Goal: Task Accomplishment & Management: Manage account settings

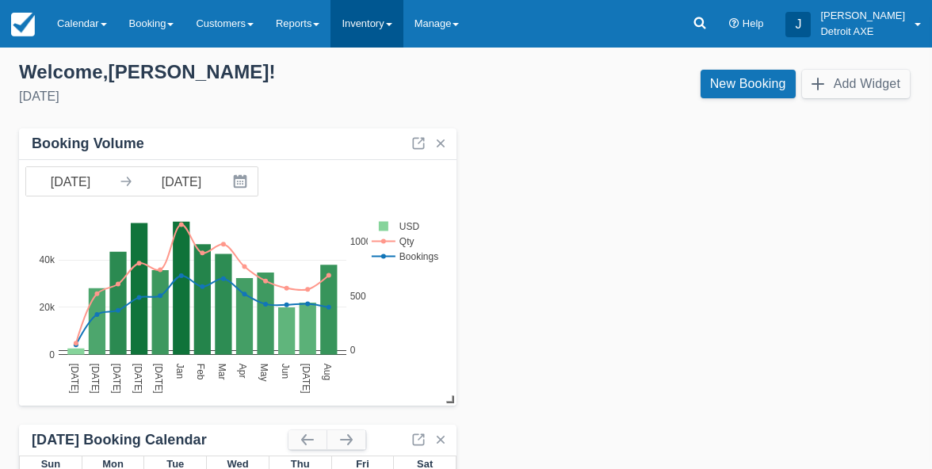
click at [362, 7] on link "Inventory" at bounding box center [367, 24] width 72 height 48
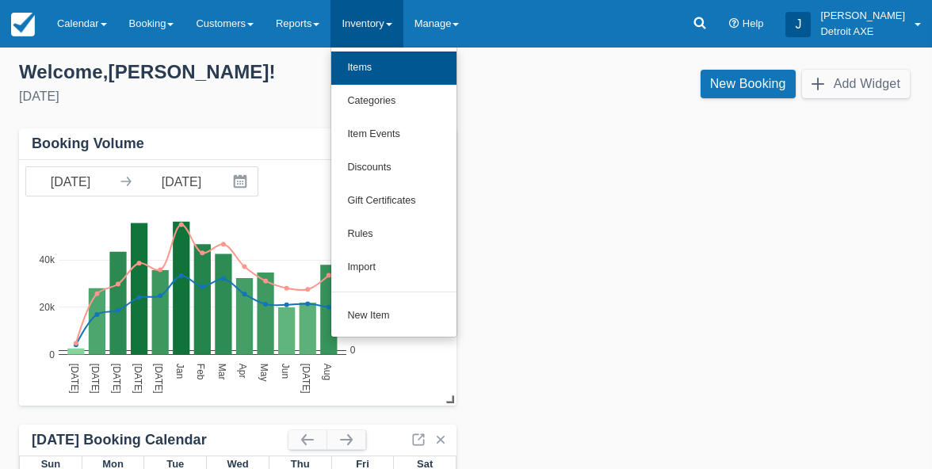
click at [373, 70] on link "Items" at bounding box center [393, 68] width 125 height 33
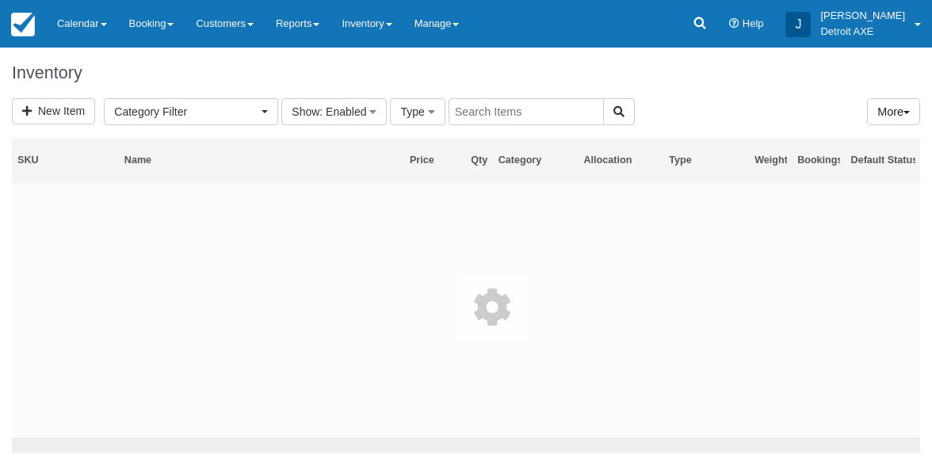
select select
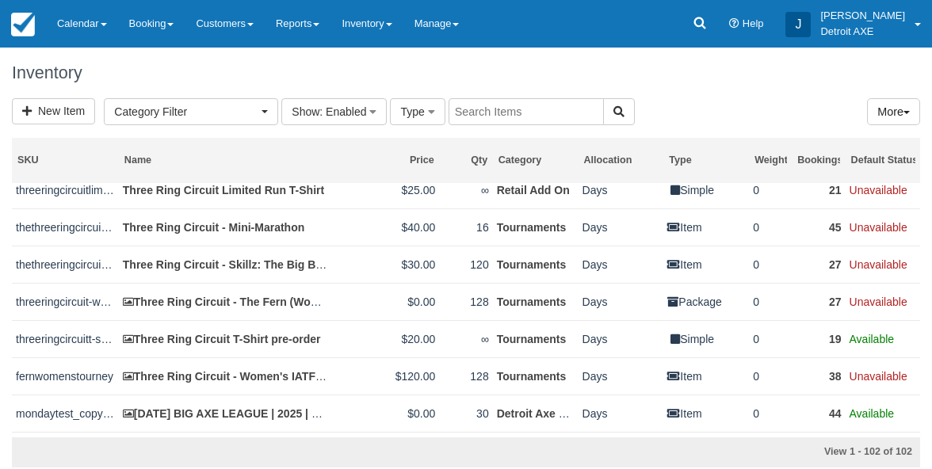
scroll to position [3518, 0]
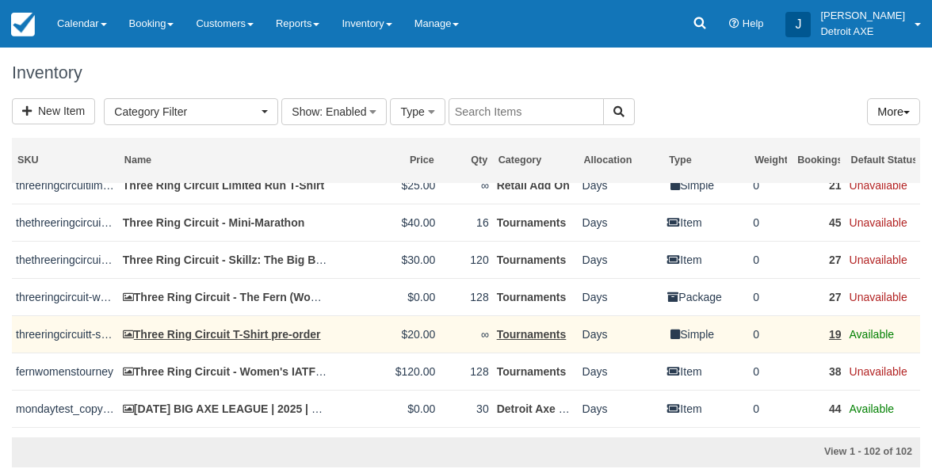
click at [236, 341] on link "Three Ring Circuit T-Shirt pre-order" at bounding box center [222, 334] width 198 height 13
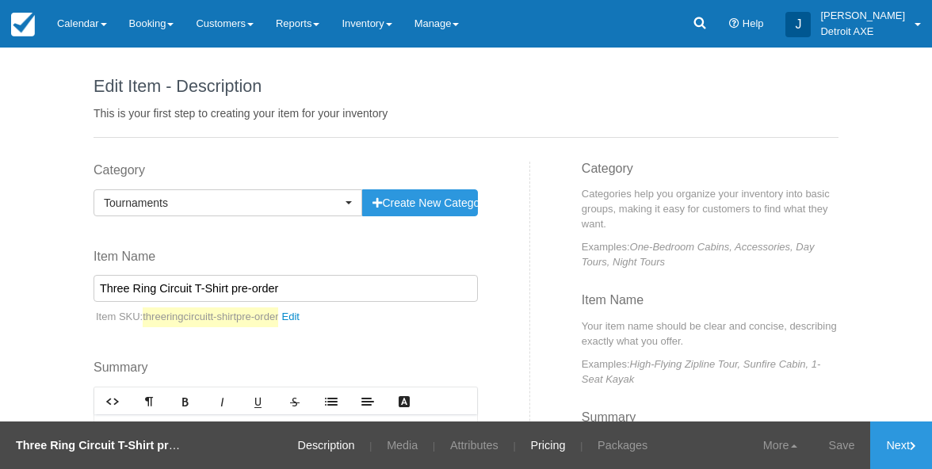
click at [552, 446] on link "Pricing" at bounding box center [547, 446] width 59 height 48
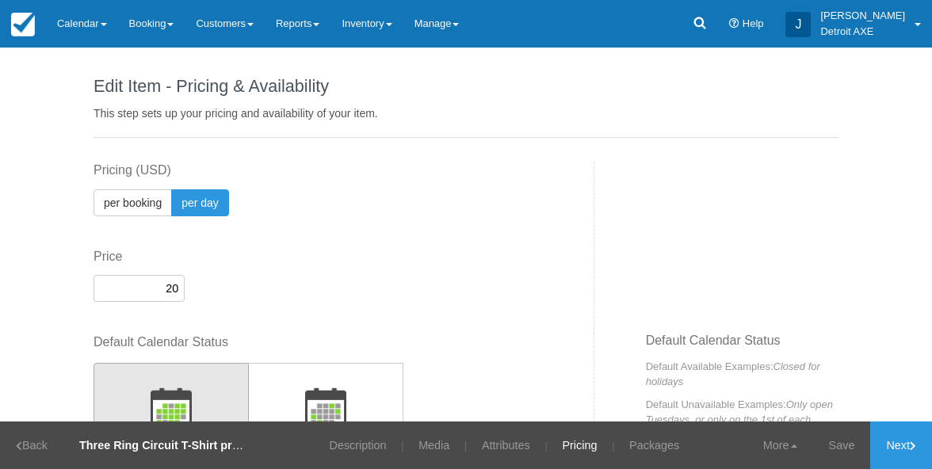
click at [165, 280] on input "20" at bounding box center [139, 288] width 91 height 27
type input "25"
click at [835, 449] on link "Save" at bounding box center [842, 446] width 58 height 48
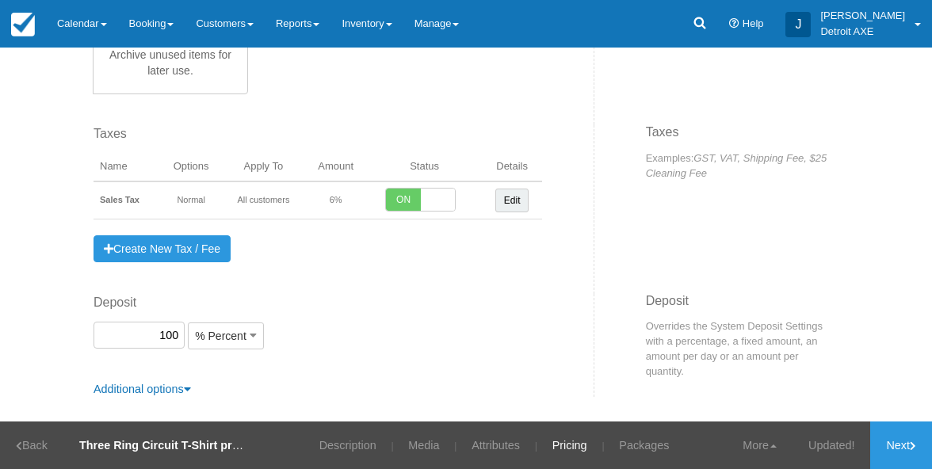
scroll to position [658, 0]
click at [751, 436] on link "More" at bounding box center [760, 446] width 66 height 48
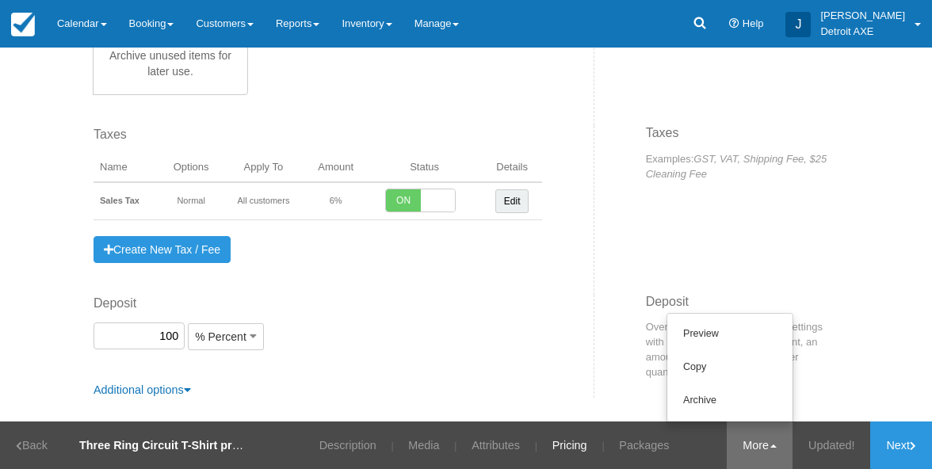
click at [583, 364] on div "Deposit 100 % Percent Use system settings (50%) % Percent $ USD (Fixed amount) …" at bounding box center [338, 347] width 513 height 104
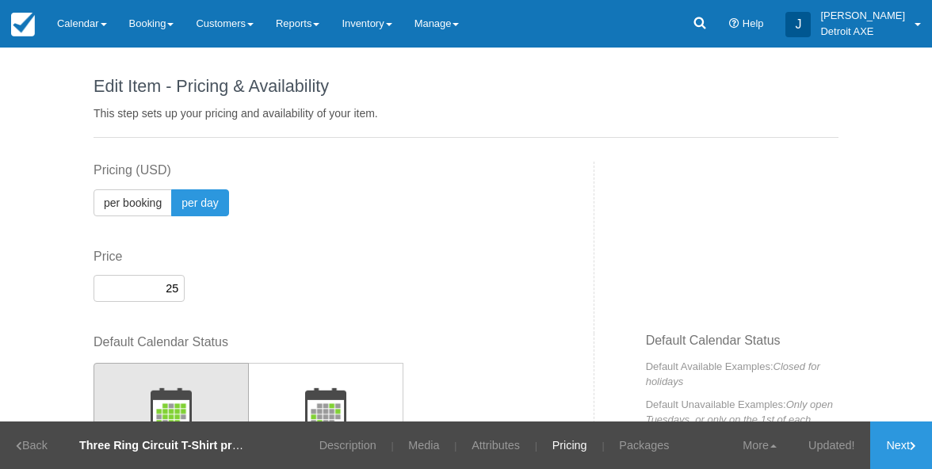
scroll to position [0, 0]
click at [388, 35] on link "Inventory" at bounding box center [367, 24] width 72 height 48
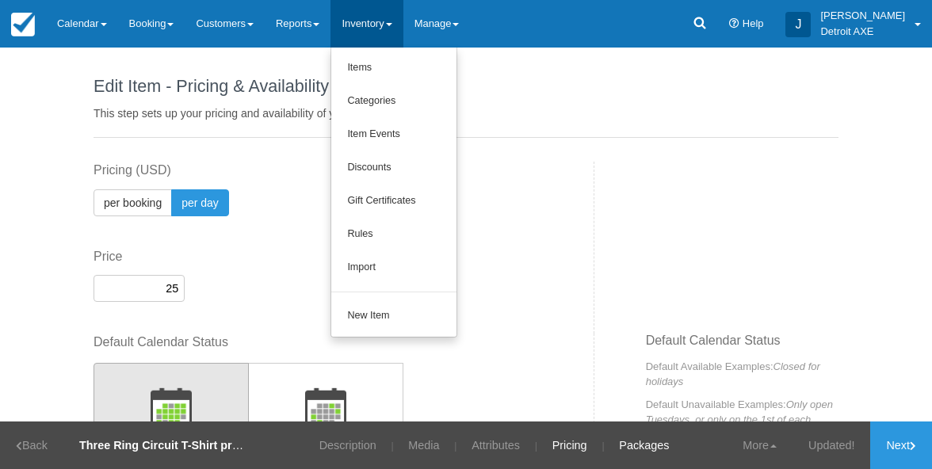
click at [644, 445] on link "Packages" at bounding box center [644, 446] width 74 height 48
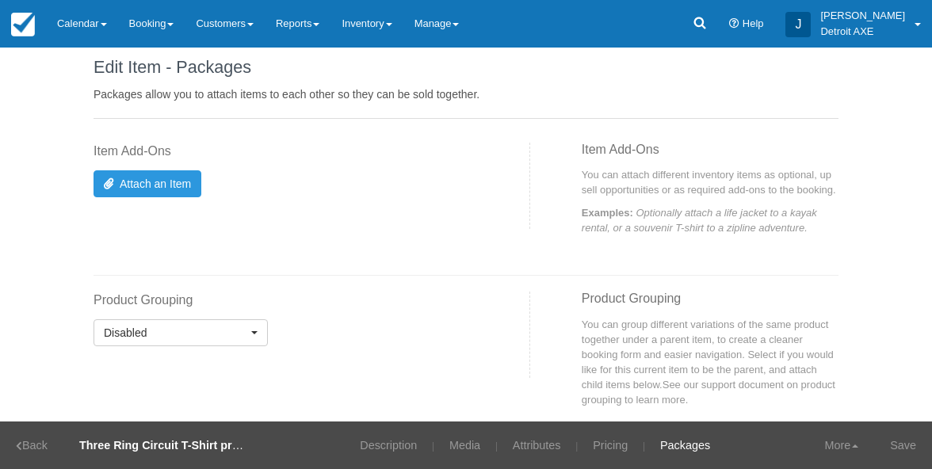
scroll to position [3, 0]
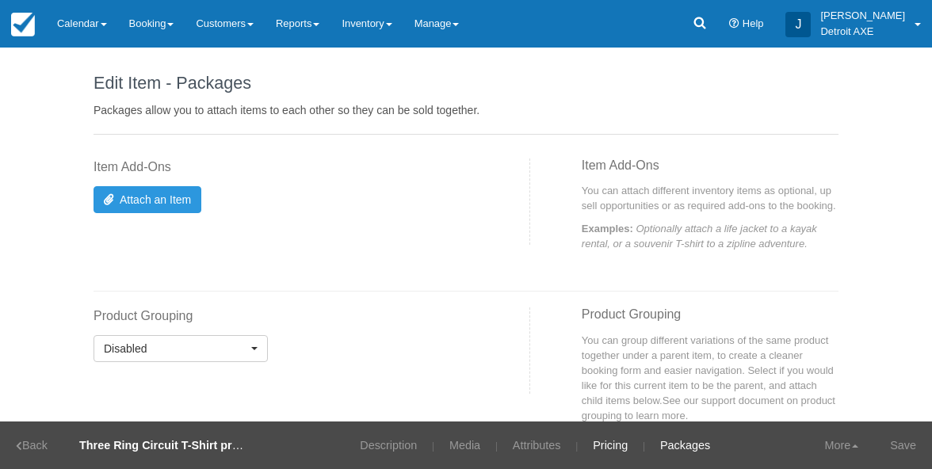
click at [617, 451] on link "Pricing" at bounding box center [610, 446] width 59 height 48
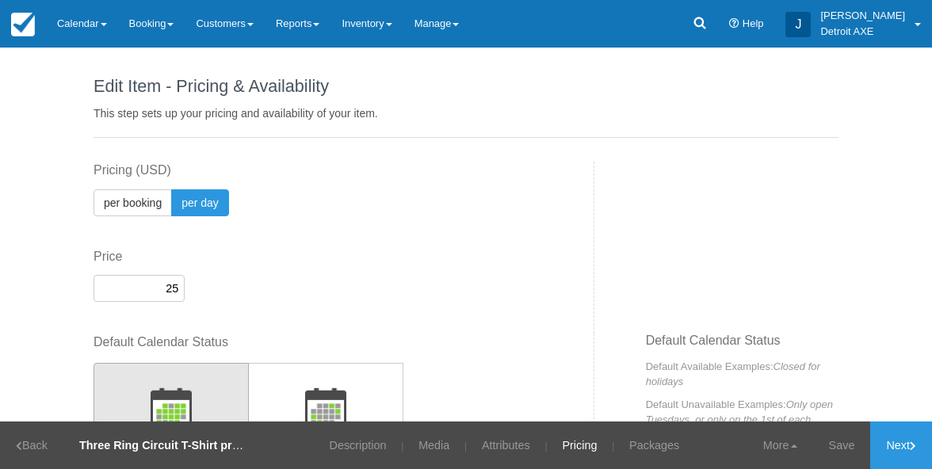
click at [464, 339] on label "Default Calendar Status" at bounding box center [318, 343] width 449 height 18
click at [435, 446] on link "Media" at bounding box center [434, 446] width 55 height 48
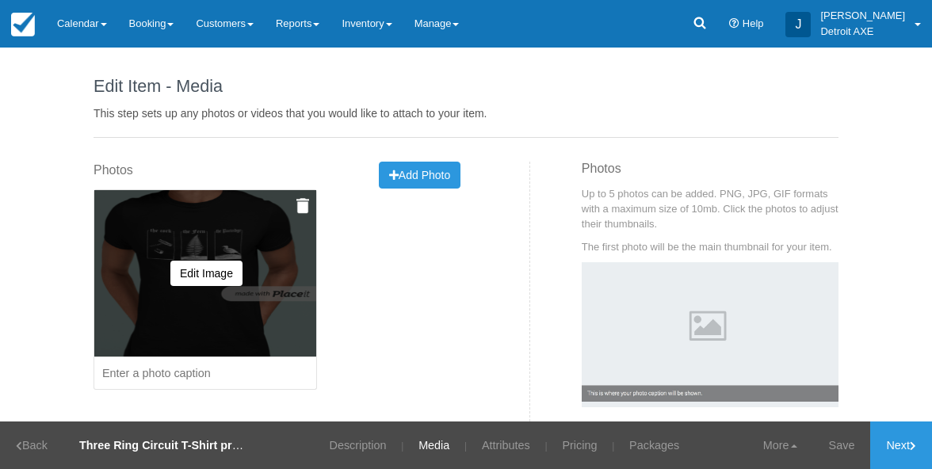
click at [301, 208] on img at bounding box center [302, 206] width 13 height 16
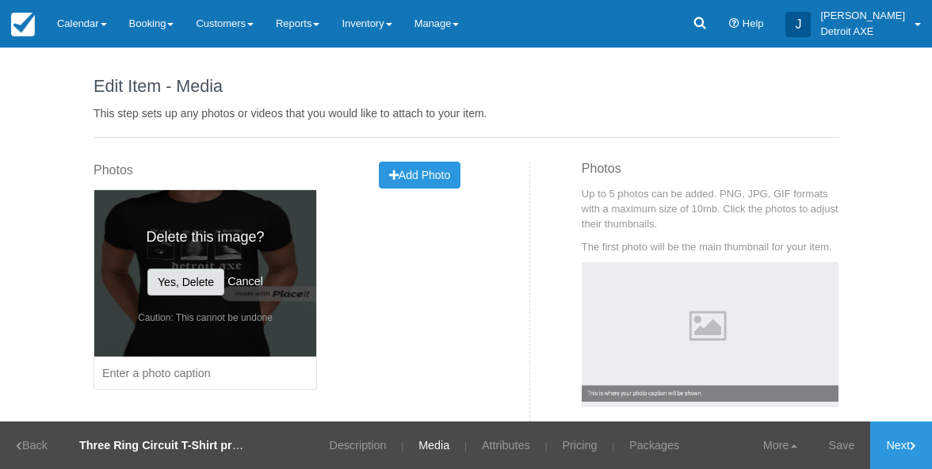
click at [209, 280] on button "Yes, Delete" at bounding box center [185, 282] width 77 height 27
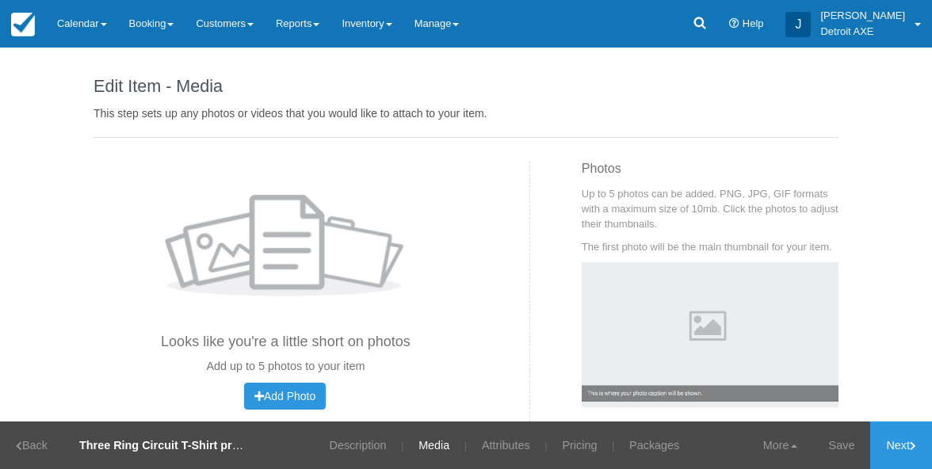
click at [409, 185] on img at bounding box center [286, 250] width 258 height 130
click at [296, 385] on button "Add Photo Uploading..." at bounding box center [285, 396] width 82 height 27
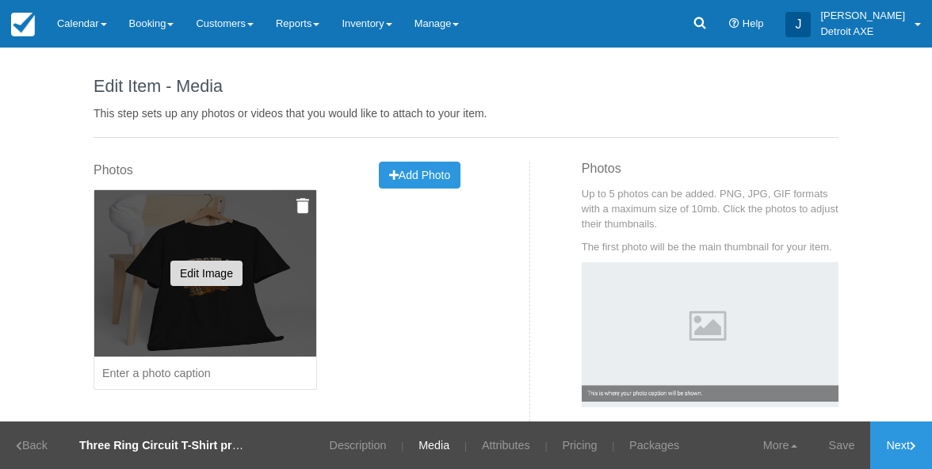
click at [222, 271] on button "Edit Image" at bounding box center [206, 273] width 72 height 25
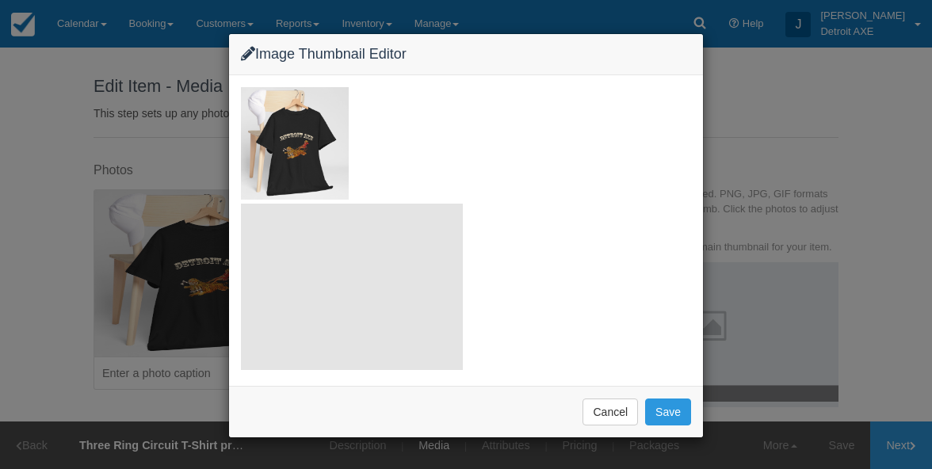
click at [298, 153] on div at bounding box center [466, 143] width 450 height 113
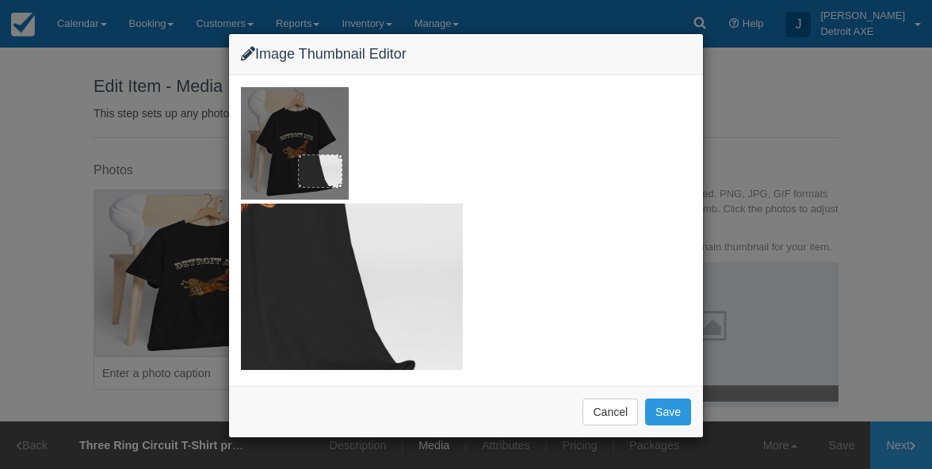
drag, startPoint x: 298, startPoint y: 153, endPoint x: 304, endPoint y: 185, distance: 33.0
click at [304, 185] on div at bounding box center [466, 143] width 450 height 113
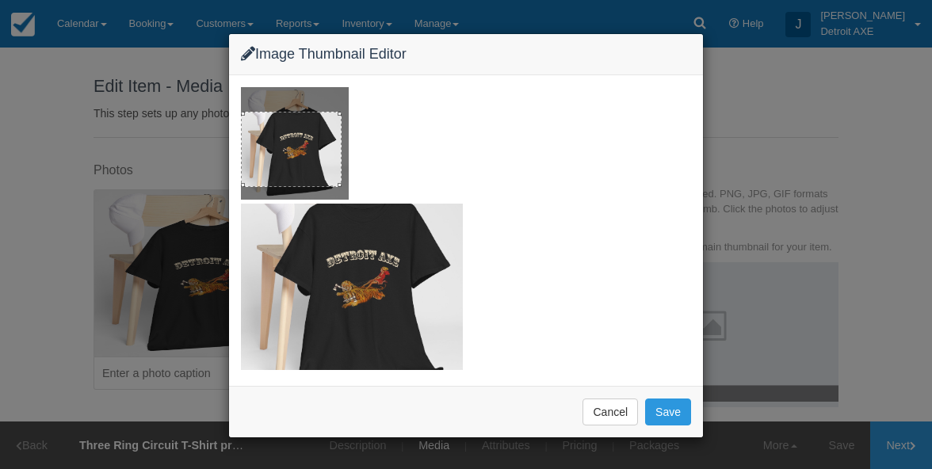
drag, startPoint x: 298, startPoint y: 152, endPoint x: 273, endPoint y: 90, distance: 67.6
click at [272, 91] on div at bounding box center [466, 143] width 450 height 113
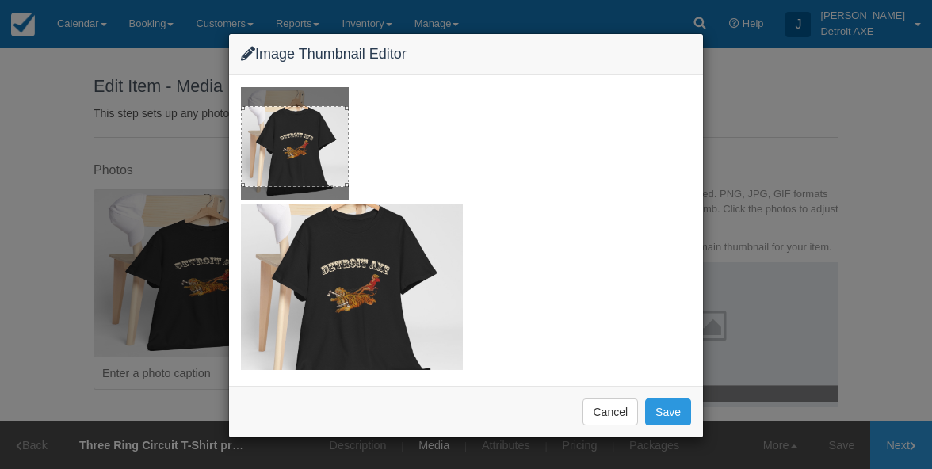
drag, startPoint x: 340, startPoint y: 112, endPoint x: 354, endPoint y: 106, distance: 15.3
click at [354, 106] on div at bounding box center [466, 143] width 450 height 113
drag, startPoint x: 346, startPoint y: 107, endPoint x: 346, endPoint y: 67, distance: 40.4
click at [347, 67] on div "Image Thumbnail Editor Cancel Save" at bounding box center [466, 235] width 476 height 405
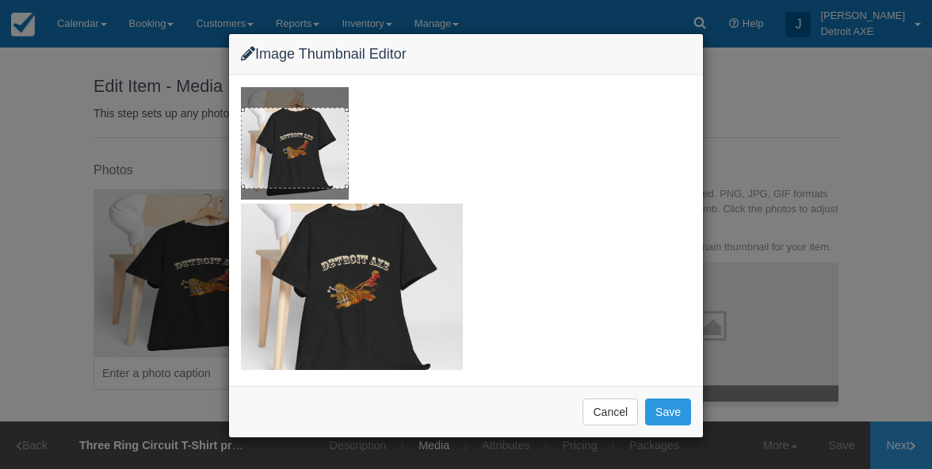
click at [328, 138] on div at bounding box center [295, 148] width 108 height 81
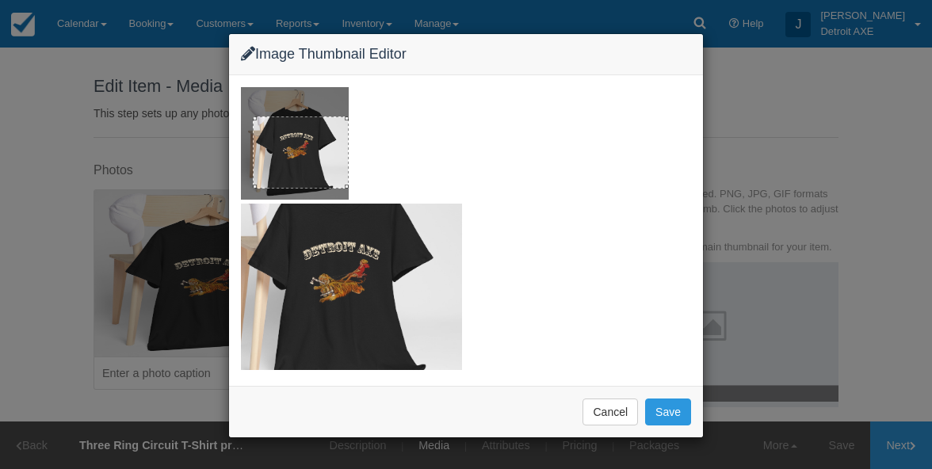
drag, startPoint x: 243, startPoint y: 107, endPoint x: 267, endPoint y: 115, distance: 25.8
click at [267, 117] on div at bounding box center [301, 153] width 96 height 72
drag, startPoint x: 301, startPoint y: 123, endPoint x: 342, endPoint y: 66, distance: 70.4
click at [342, 65] on div "Image Thumbnail Editor Cancel Save" at bounding box center [466, 235] width 476 height 405
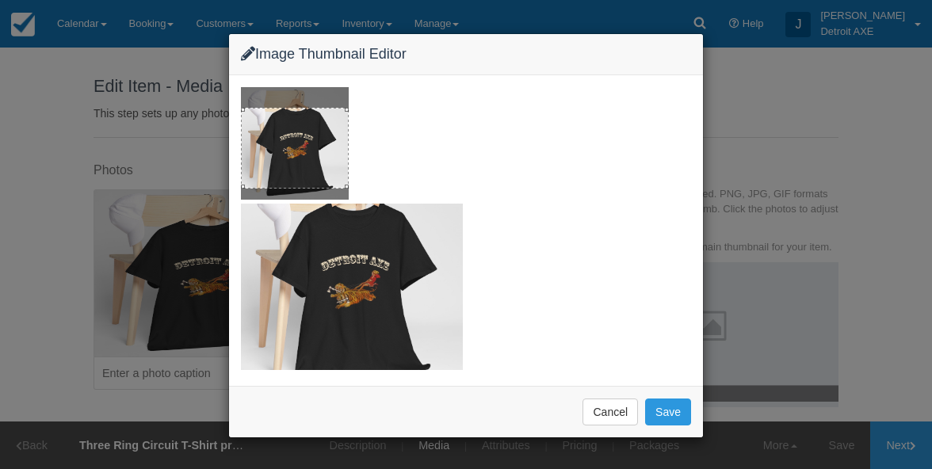
drag, startPoint x: 257, startPoint y: 115, endPoint x: 222, endPoint y: 99, distance: 38.3
click at [222, 99] on div "Image Thumbnail Editor Cancel Save" at bounding box center [466, 234] width 932 height 469
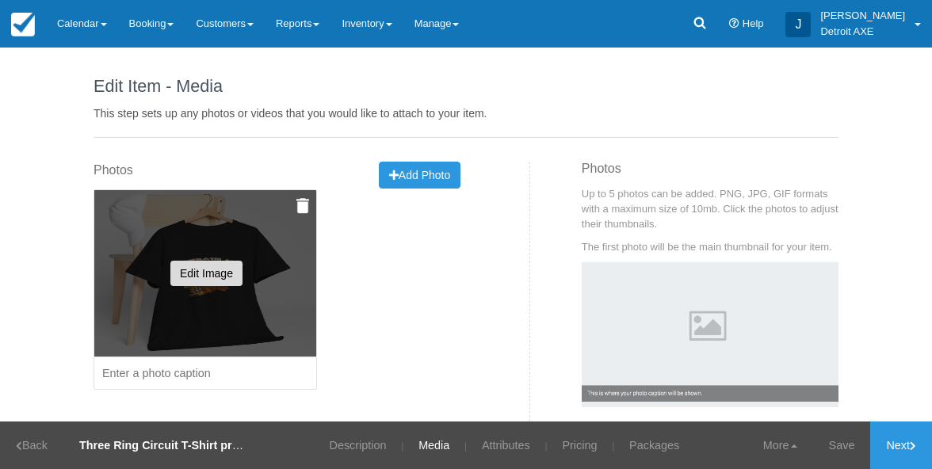
click at [209, 269] on button "Edit Image" at bounding box center [206, 273] width 72 height 25
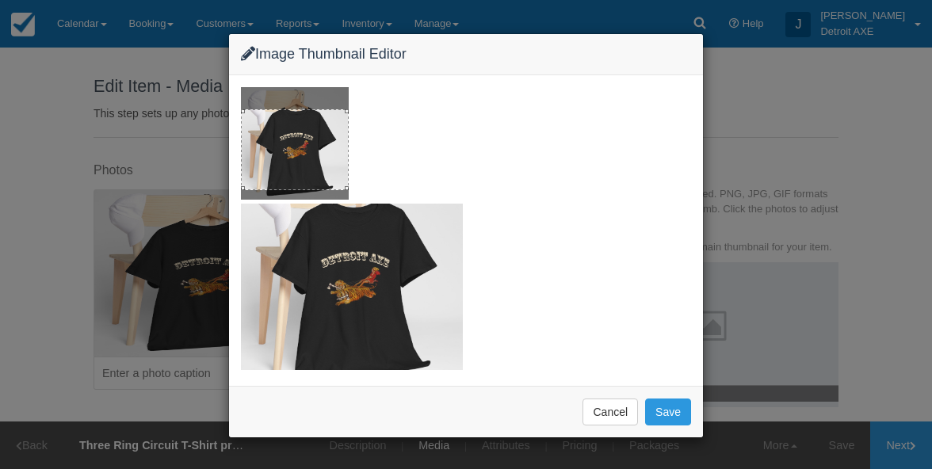
click at [302, 142] on div at bounding box center [295, 149] width 108 height 81
drag, startPoint x: 243, startPoint y: 111, endPoint x: 219, endPoint y: 105, distance: 25.2
click at [219, 105] on div "Image Thumbnail Editor Cancel Save" at bounding box center [466, 234] width 932 height 469
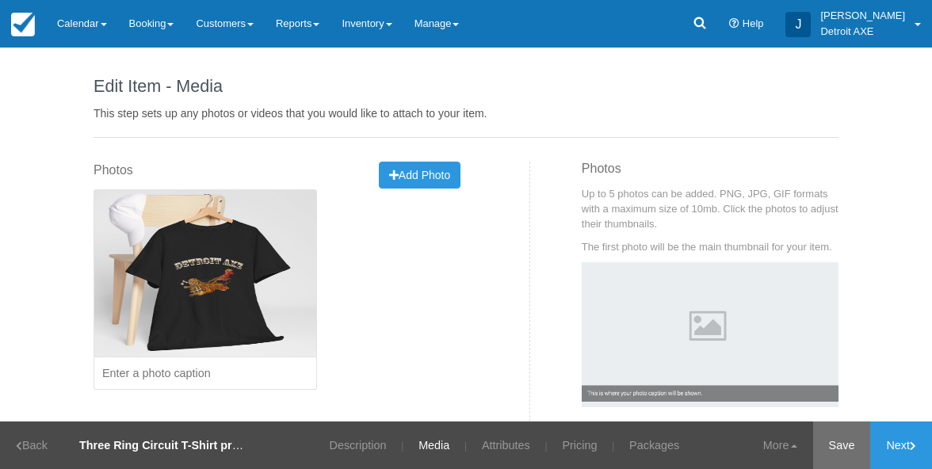
click at [843, 451] on link "Save" at bounding box center [842, 446] width 58 height 48
click at [491, 445] on link "Attributes" at bounding box center [496, 446] width 72 height 48
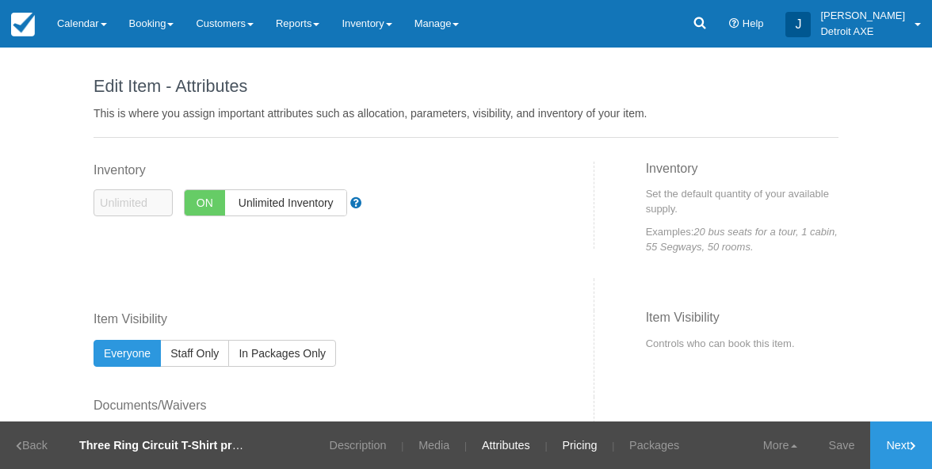
click at [577, 442] on link "Pricing" at bounding box center [579, 446] width 59 height 48
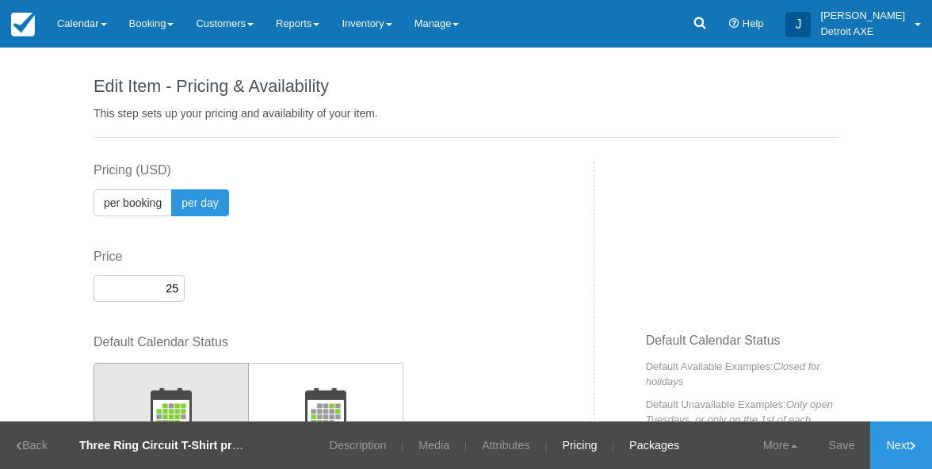
click at [645, 441] on link "Packages" at bounding box center [654, 446] width 74 height 48
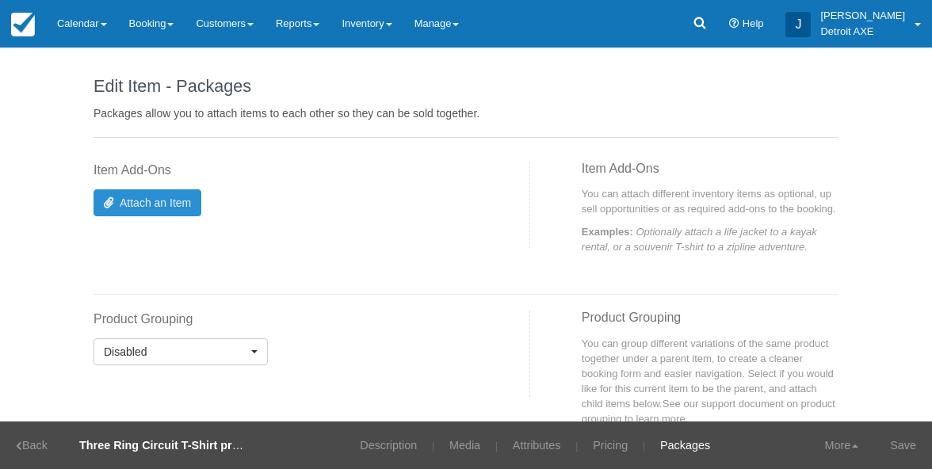
click at [174, 198] on link "Attach an Item" at bounding box center [148, 202] width 108 height 27
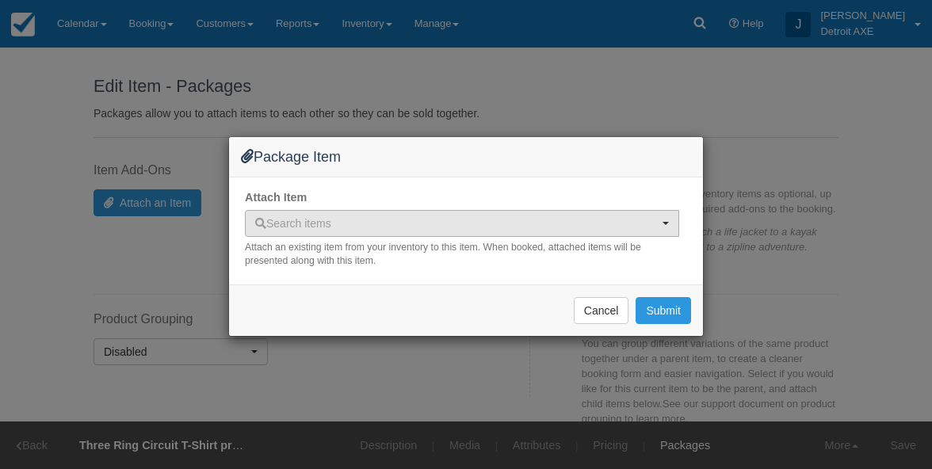
click at [386, 225] on span "Search items" at bounding box center [456, 224] width 403 height 16
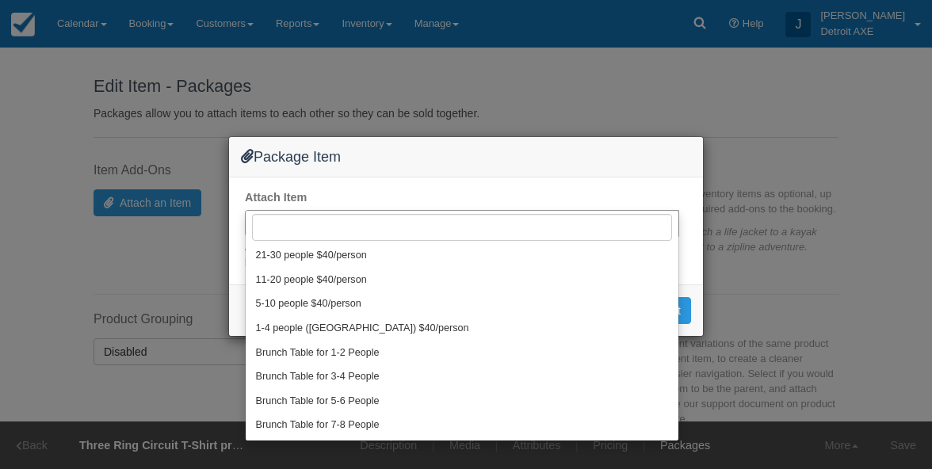
click at [411, 193] on div "Attach Item Search items Search items 21-30 people $40/person 11-20 people $40/…" at bounding box center [462, 228] width 434 height 79
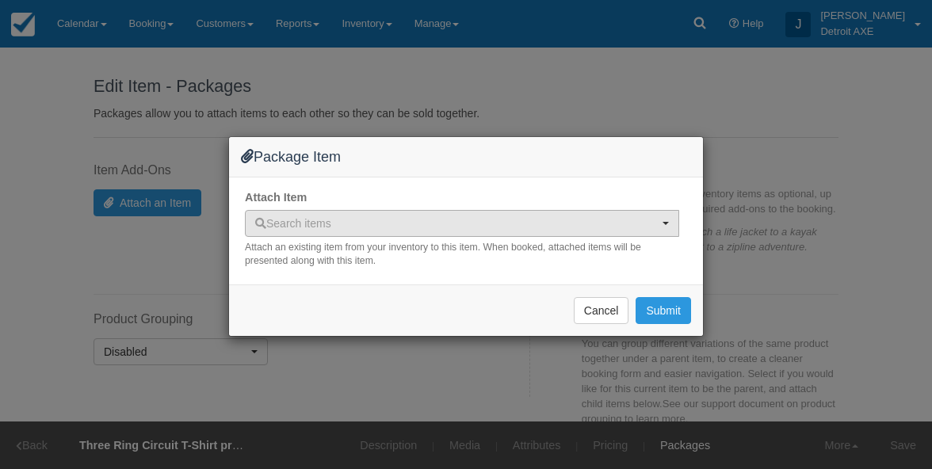
click at [476, 226] on span "Search items" at bounding box center [456, 224] width 403 height 16
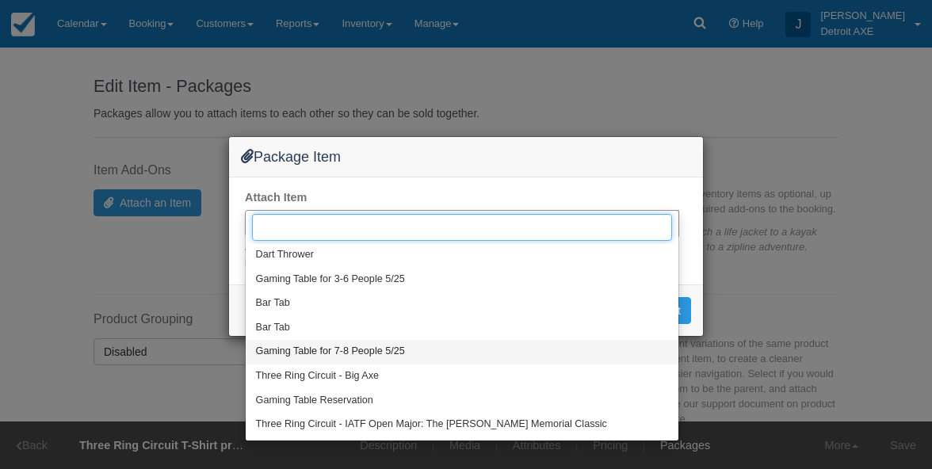
scroll to position [2124, 0]
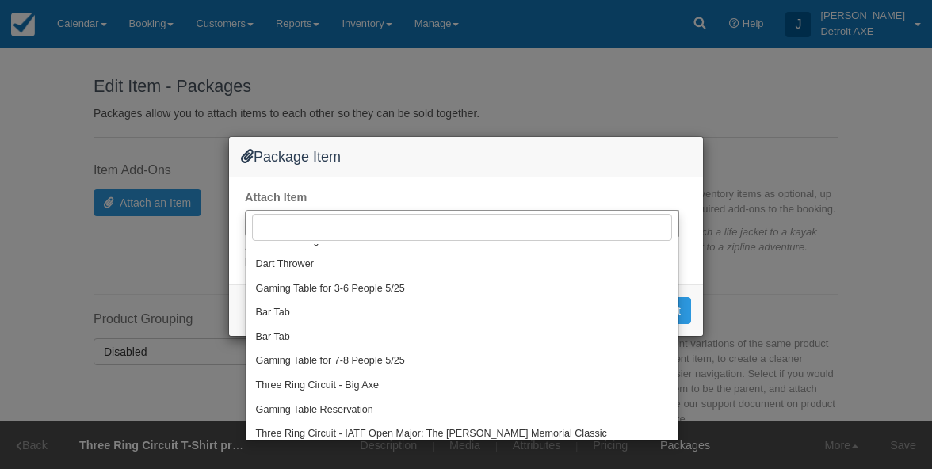
click at [445, 161] on h4 "Package Item" at bounding box center [466, 157] width 450 height 17
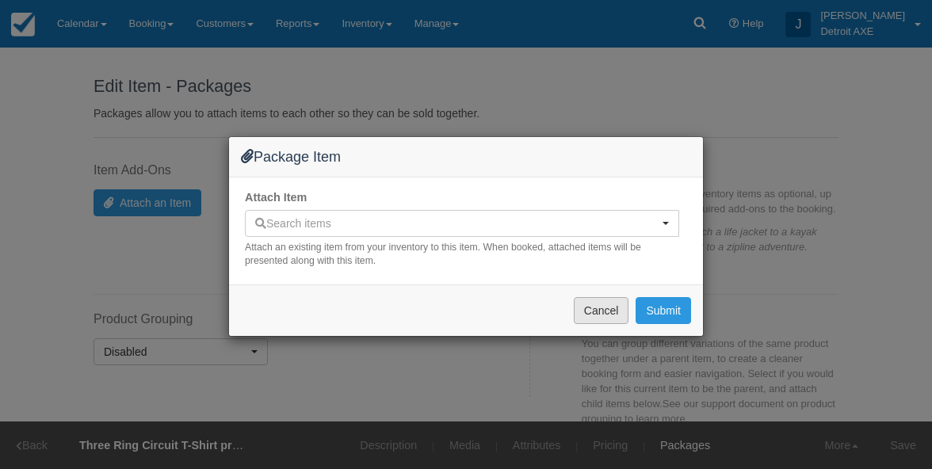
click at [583, 303] on button "Cancel" at bounding box center [601, 310] width 55 height 27
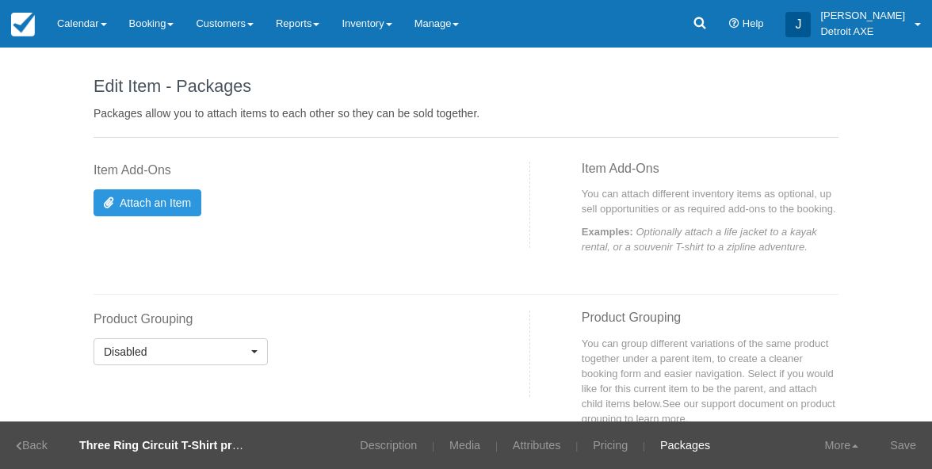
scroll to position [0, 0]
click at [596, 441] on link "Pricing" at bounding box center [610, 446] width 59 height 48
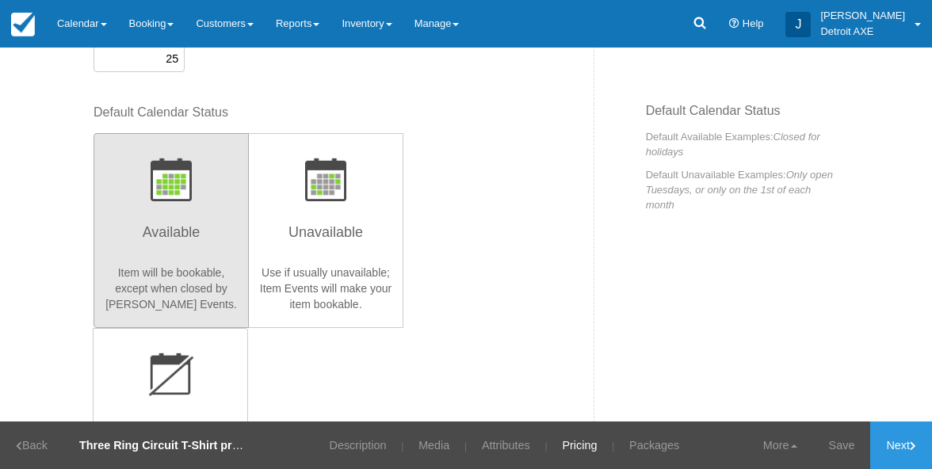
scroll to position [167, 0]
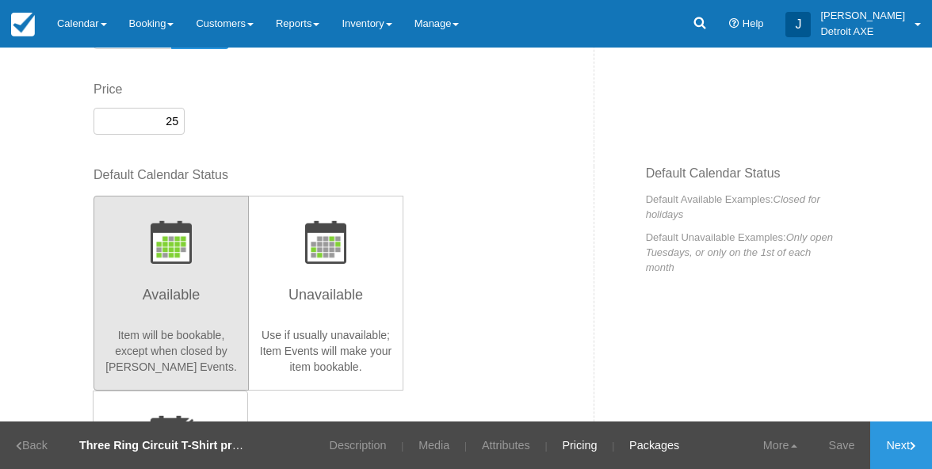
click at [656, 440] on link "Packages" at bounding box center [654, 446] width 74 height 48
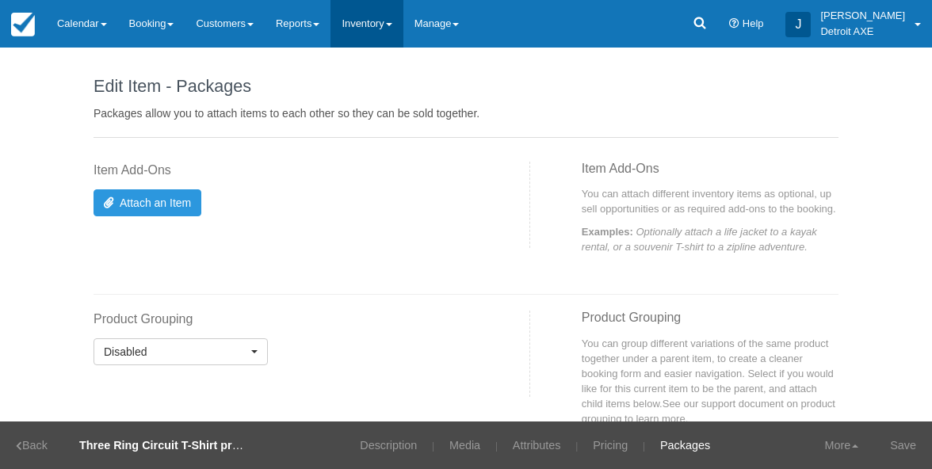
click at [391, 25] on link "Inventory" at bounding box center [367, 24] width 72 height 48
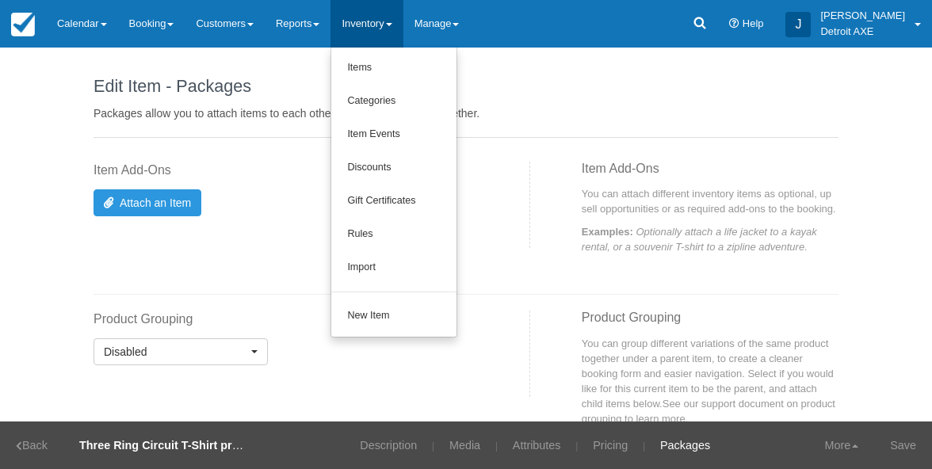
click at [571, 279] on div "Item Add-Ons You can attach different inventory items as optional, up sell oppo…" at bounding box center [690, 220] width 320 height 117
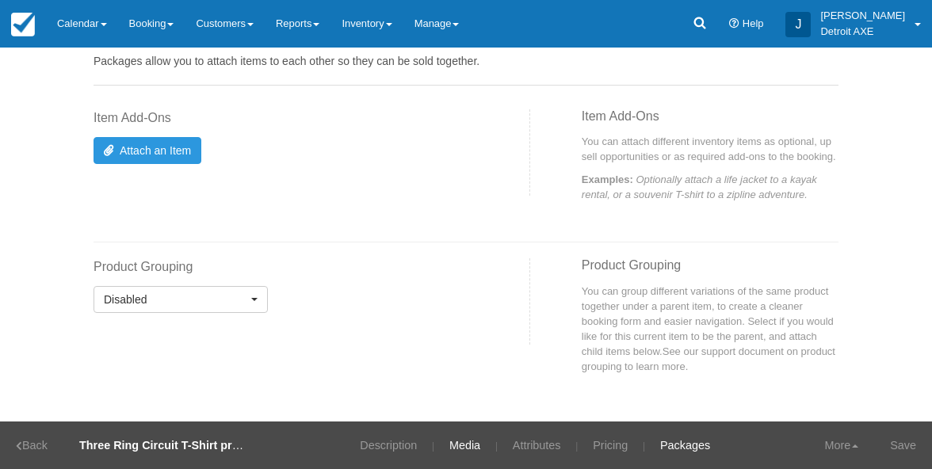
click at [464, 453] on link "Media" at bounding box center [465, 446] width 55 height 48
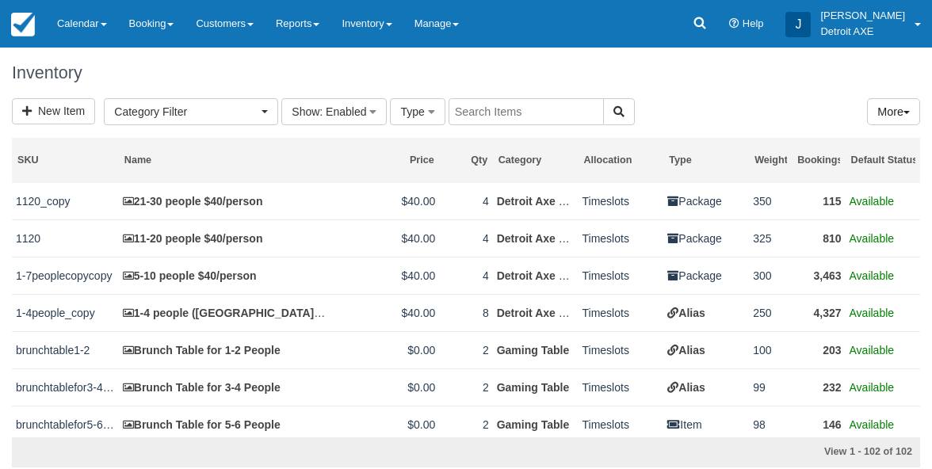
select select
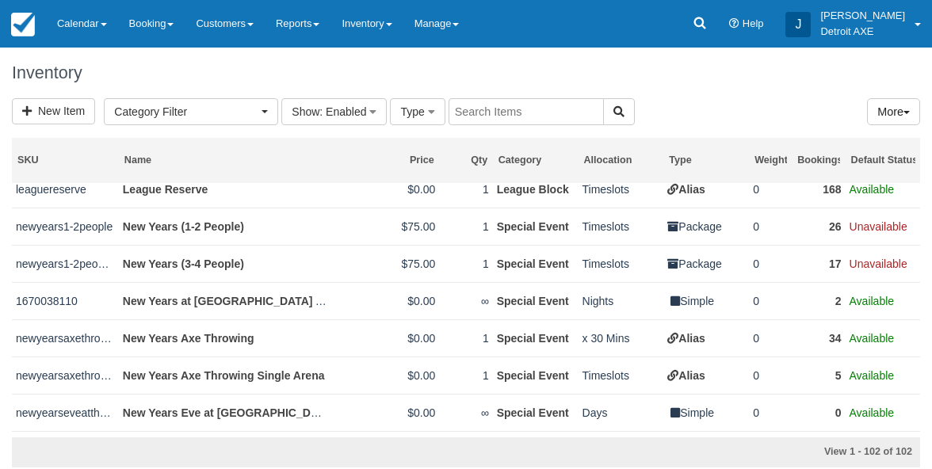
scroll to position [2708, 0]
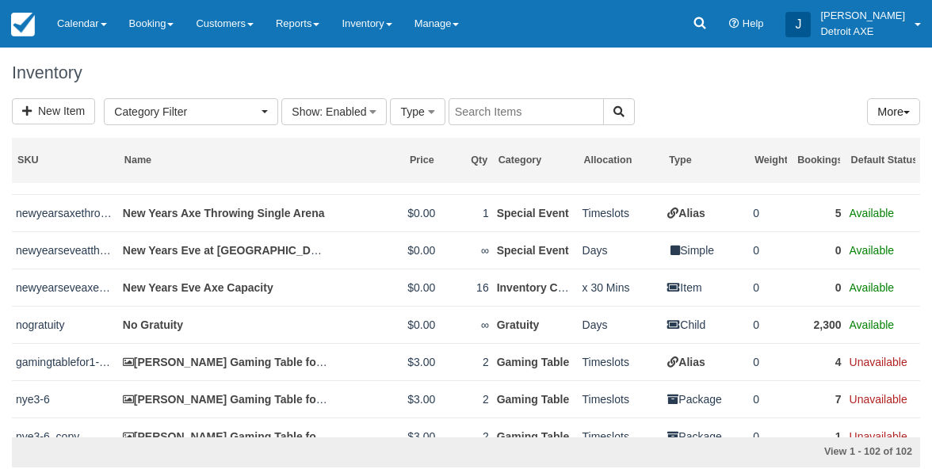
click at [499, 119] on input "text" at bounding box center [526, 111] width 155 height 27
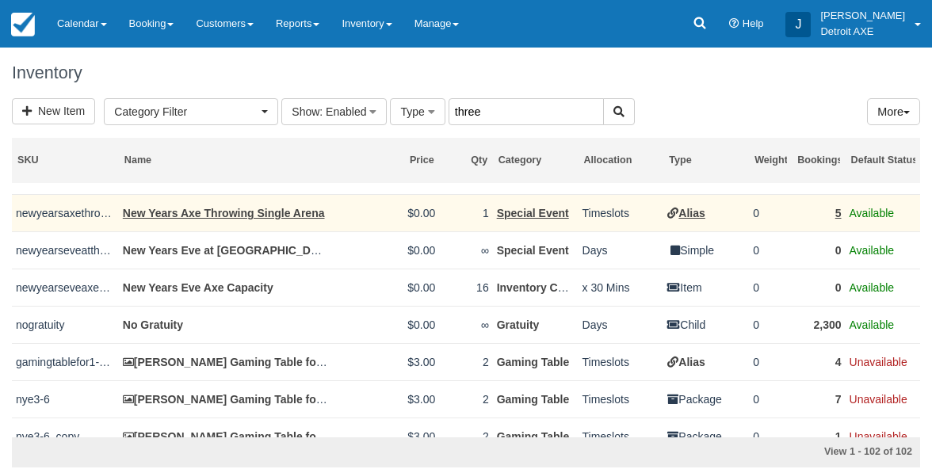
type input "three"
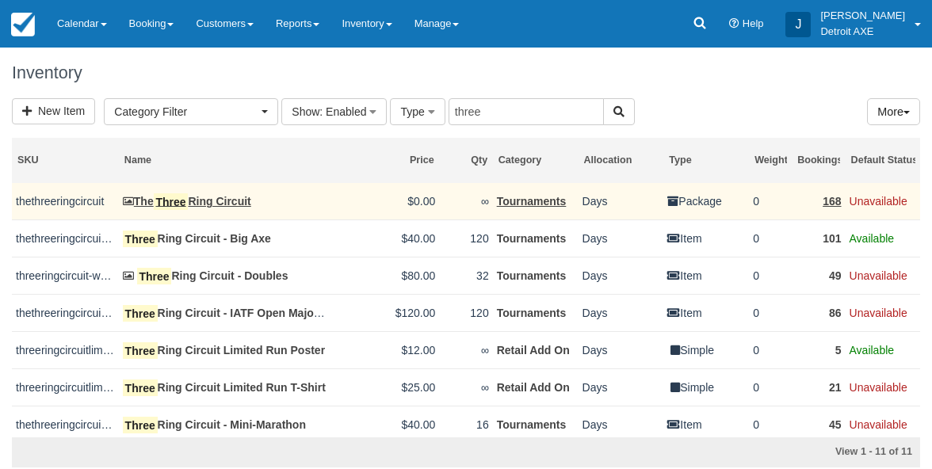
click at [233, 203] on link "The Three Ring Circuit" at bounding box center [187, 201] width 128 height 13
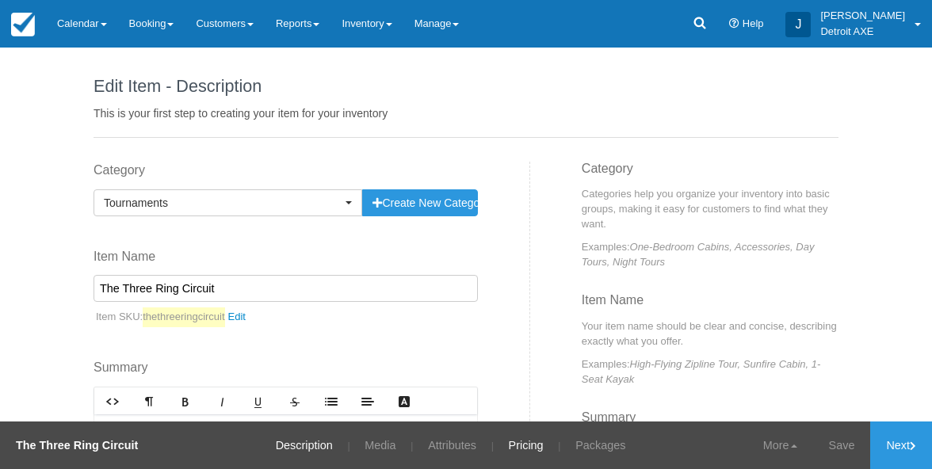
click at [518, 447] on link "Pricing" at bounding box center [526, 446] width 59 height 48
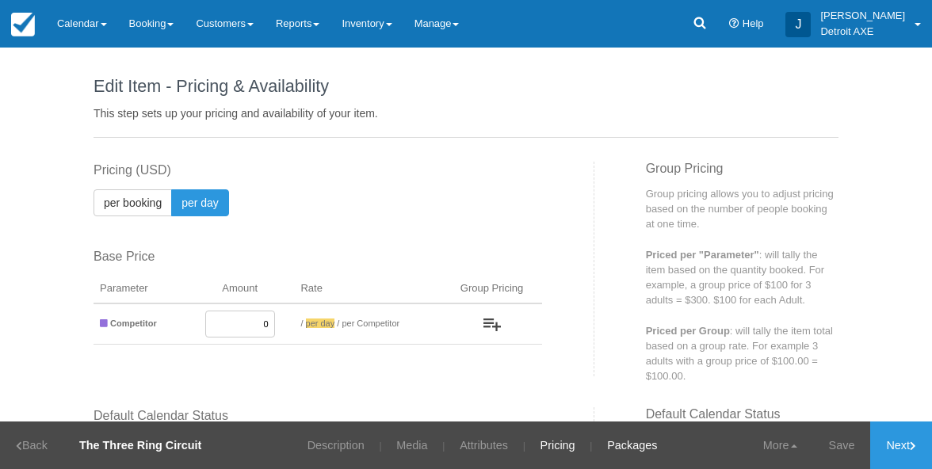
click at [610, 438] on link "Packages" at bounding box center [632, 446] width 74 height 48
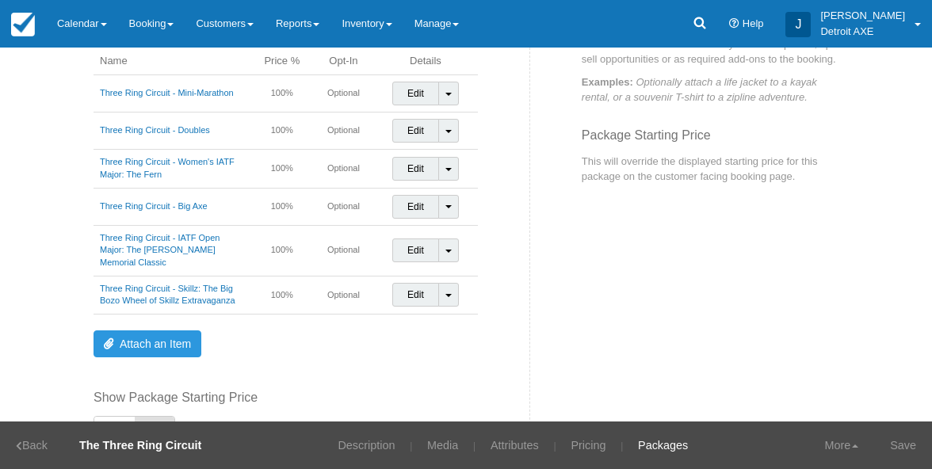
scroll to position [143, 0]
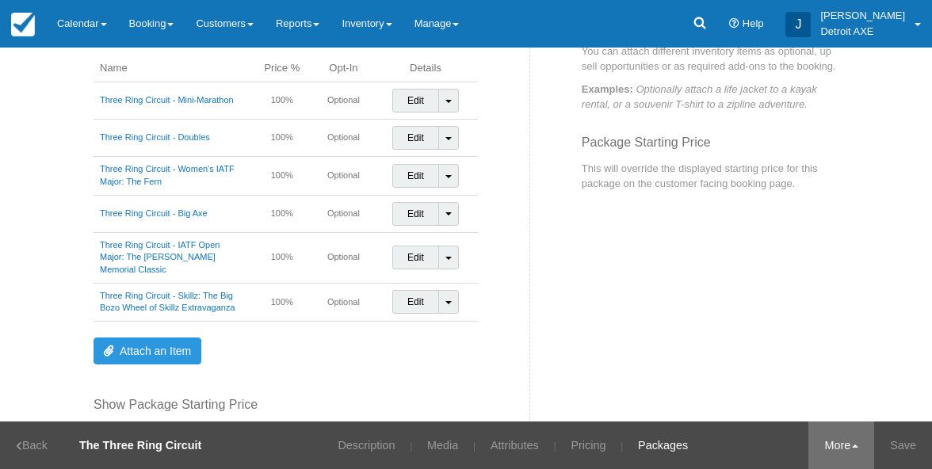
click at [838, 447] on link "More" at bounding box center [841, 446] width 66 height 48
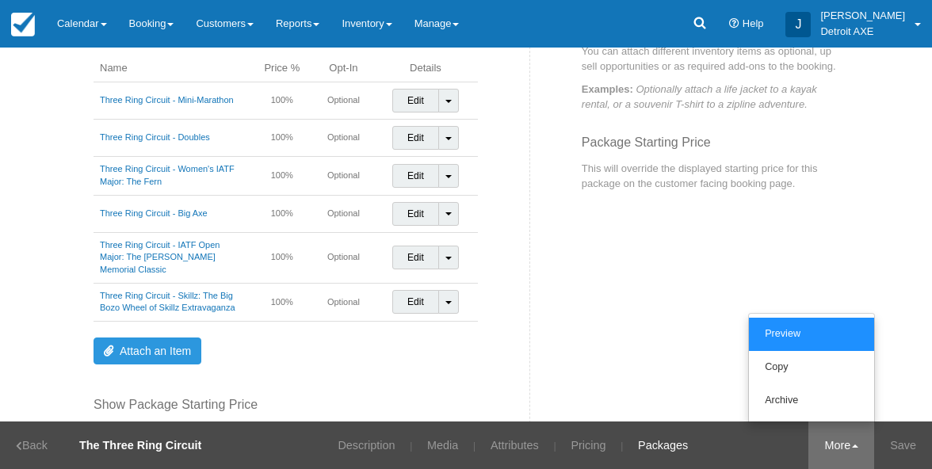
click at [811, 329] on link "Preview" at bounding box center [811, 334] width 125 height 33
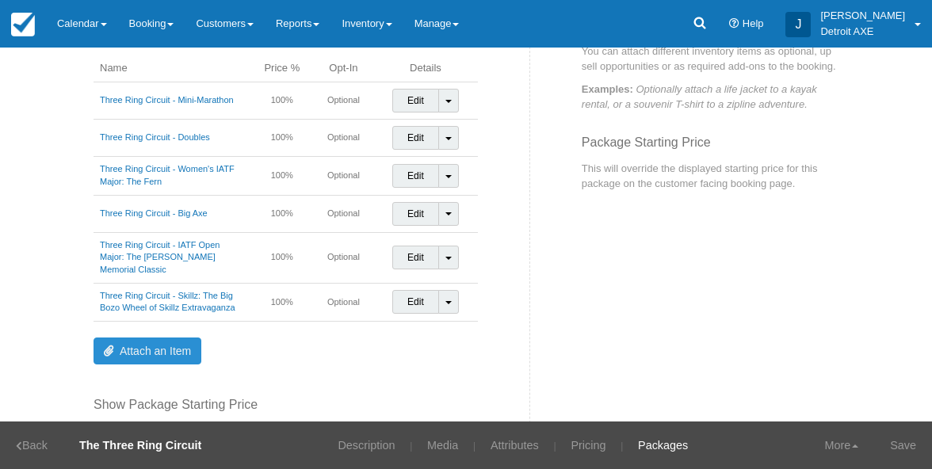
click at [184, 345] on link "Attach an Item" at bounding box center [148, 351] width 108 height 27
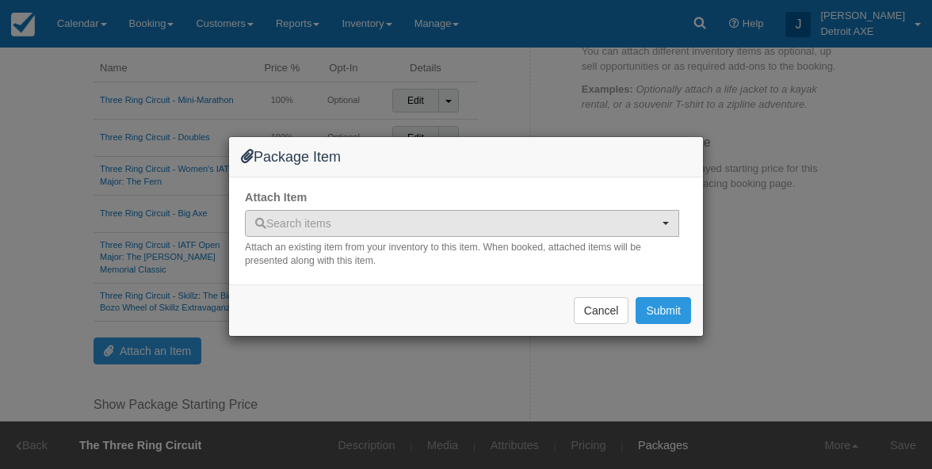
click at [478, 223] on span "Search items" at bounding box center [456, 224] width 403 height 16
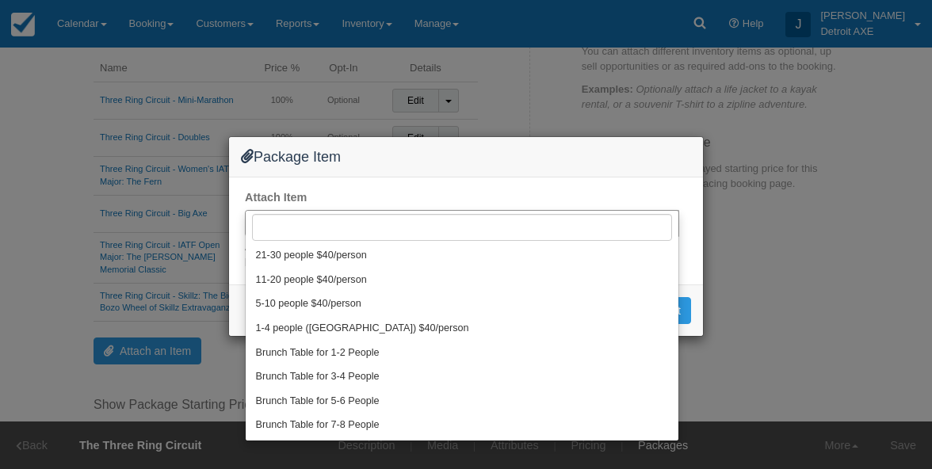
click at [422, 183] on div "Attach Item Search items Search items 21-30 people $40/person 11-20 people $40/…" at bounding box center [466, 231] width 474 height 107
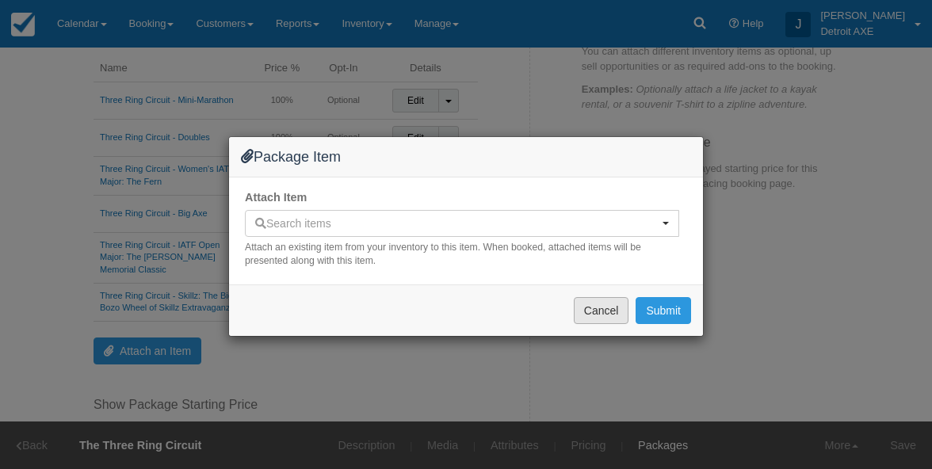
click at [600, 304] on button "Cancel" at bounding box center [601, 310] width 55 height 27
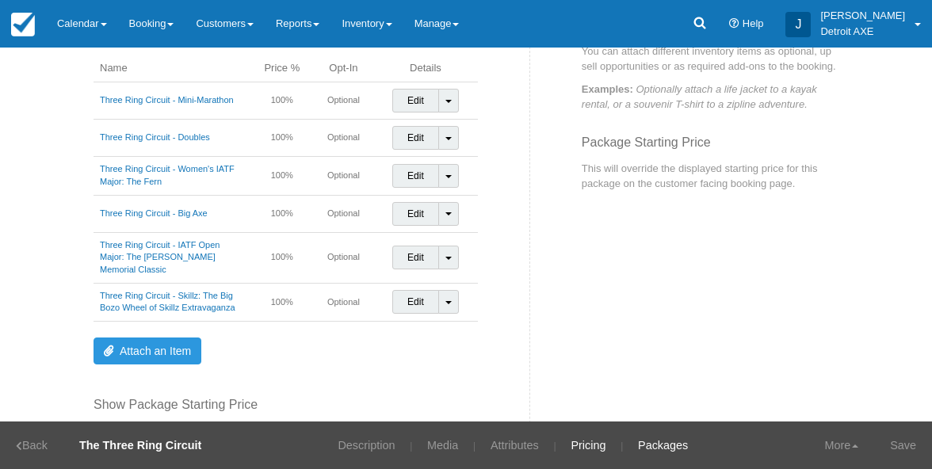
click at [570, 447] on link "Pricing" at bounding box center [588, 446] width 59 height 48
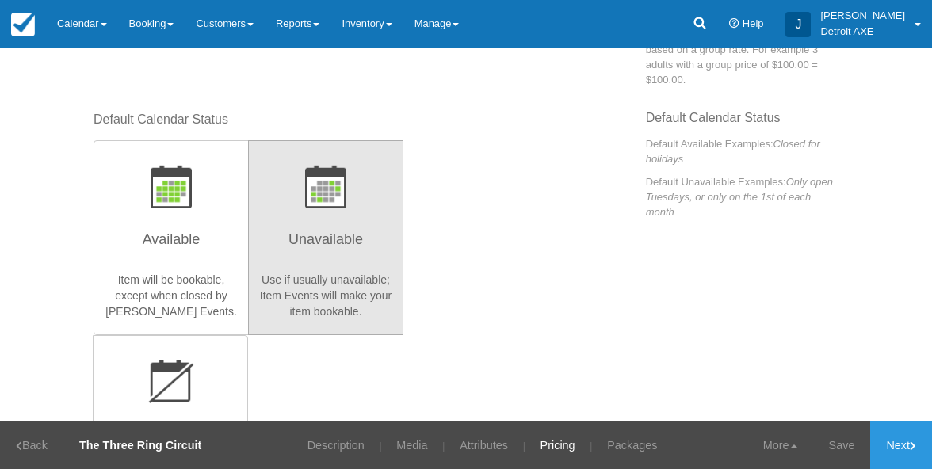
scroll to position [281, 0]
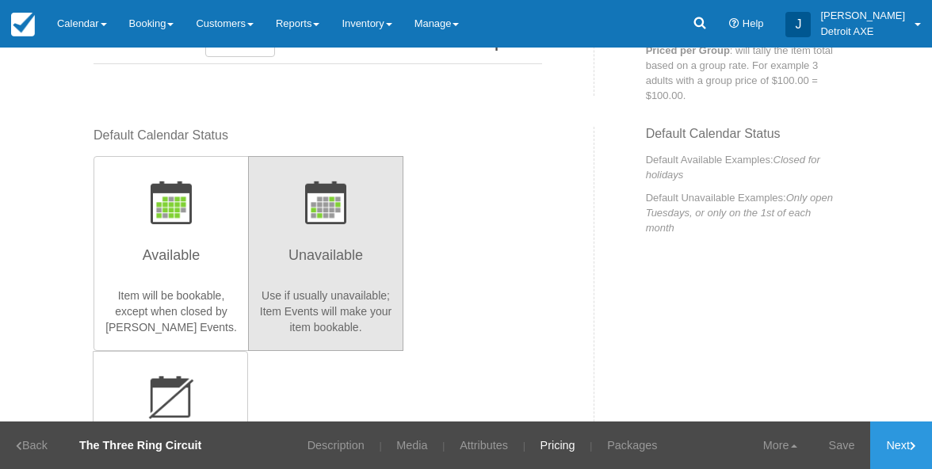
click at [491, 190] on div "Available Item will be bookable, except when closed by Closure Item Events. Una…" at bounding box center [318, 351] width 449 height 390
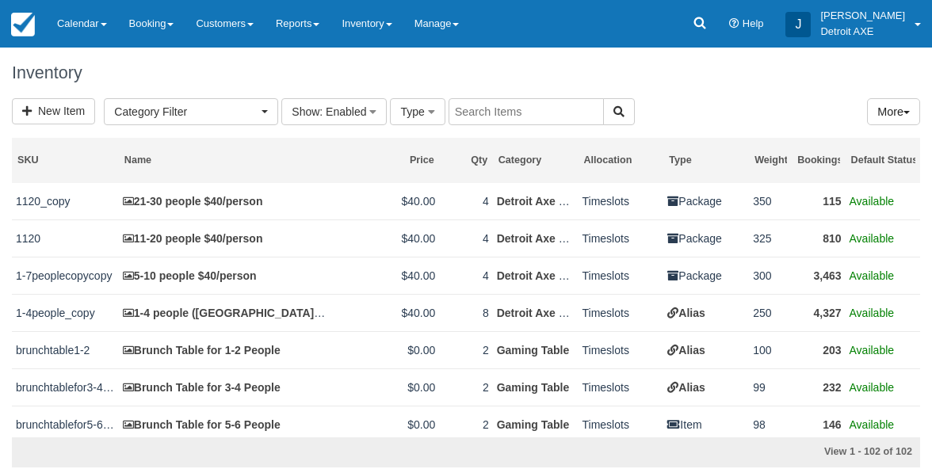
select select
